Goal: Navigation & Orientation: Find specific page/section

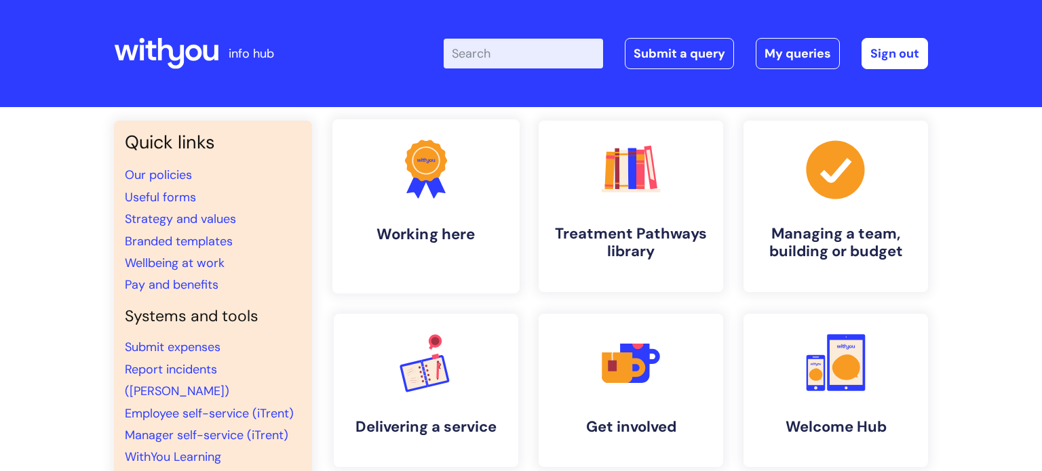
click at [428, 200] on icon ".cls-1{fill:#f89b22;}.cls-1,.cls-2,.cls-3{stroke-width:0px;}.cls-2{fill:#2d3cff…" at bounding box center [425, 169] width 67 height 67
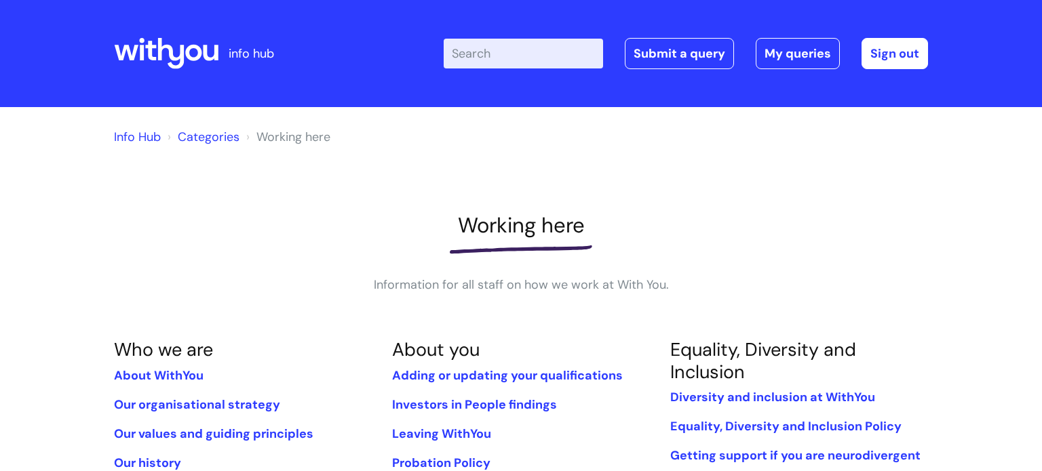
click at [140, 140] on link "Info Hub" at bounding box center [137, 137] width 47 height 16
